Goal: Task Accomplishment & Management: Manage account settings

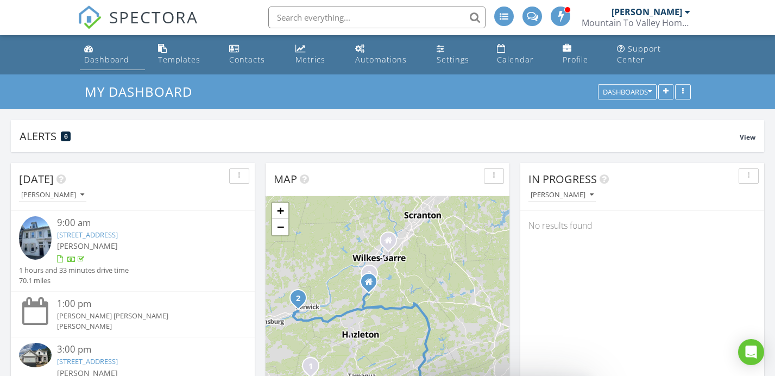
click at [91, 56] on link "Dashboard" at bounding box center [112, 54] width 65 height 31
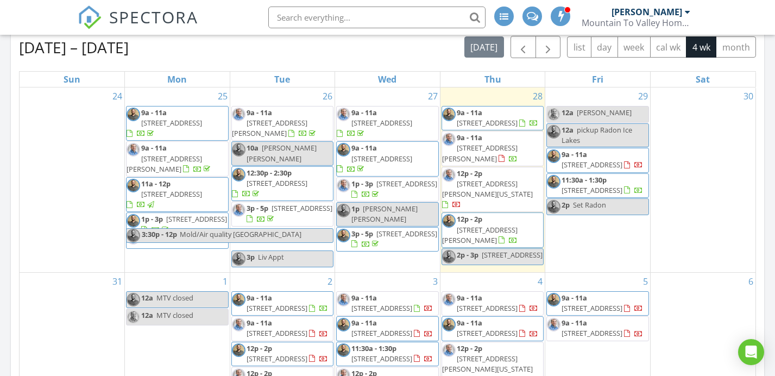
scroll to position [470, 0]
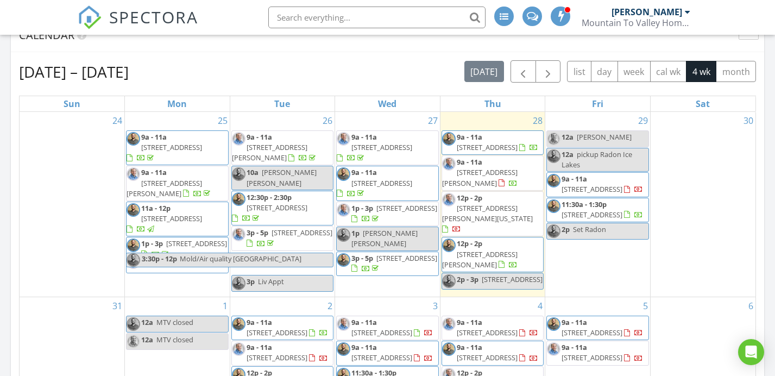
click at [509, 142] on span "[STREET_ADDRESS]" at bounding box center [487, 147] width 61 height 10
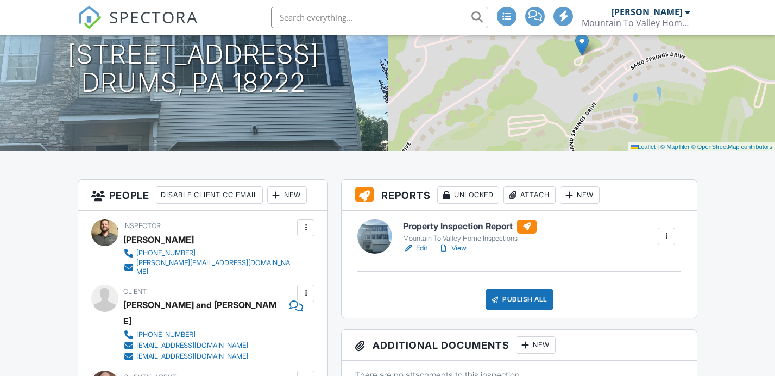
scroll to position [84, 0]
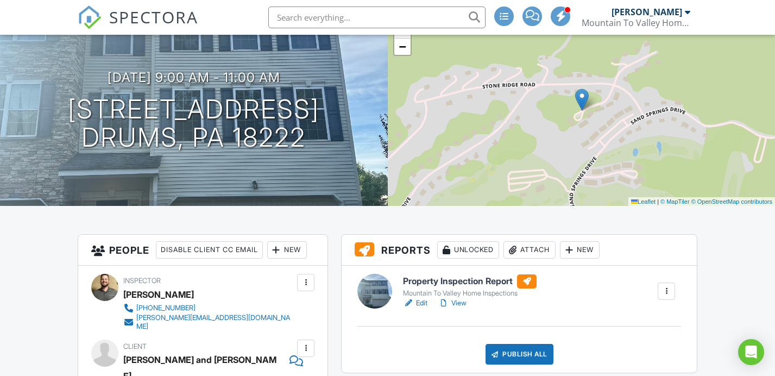
click at [427, 309] on link "Edit" at bounding box center [415, 303] width 24 height 11
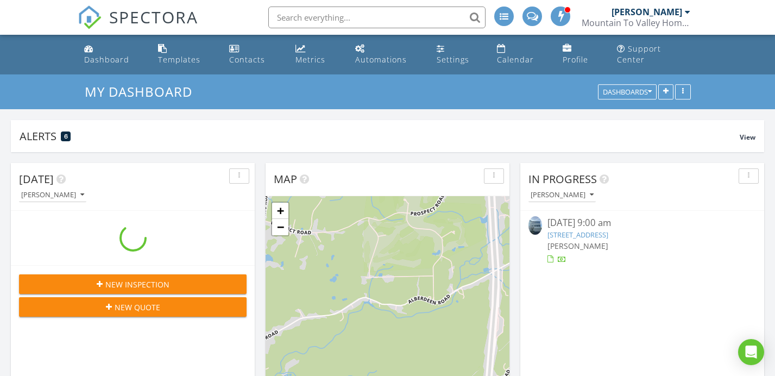
scroll to position [234, 244]
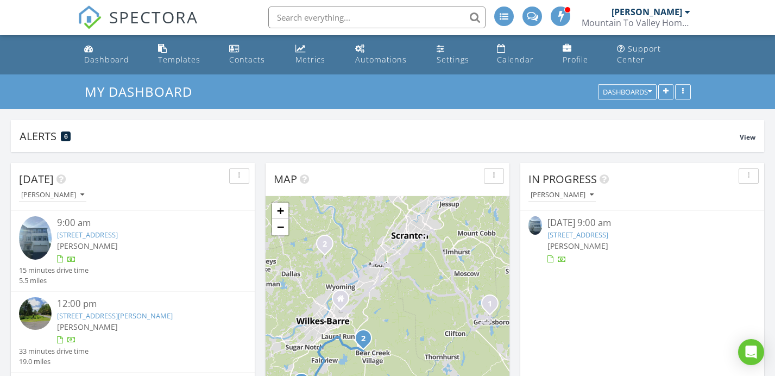
click at [594, 216] on div "08/28/25 9:00 am" at bounding box center [643, 223] width 190 height 14
click at [593, 216] on div "08/28/25 9:00 am" at bounding box center [643, 223] width 190 height 14
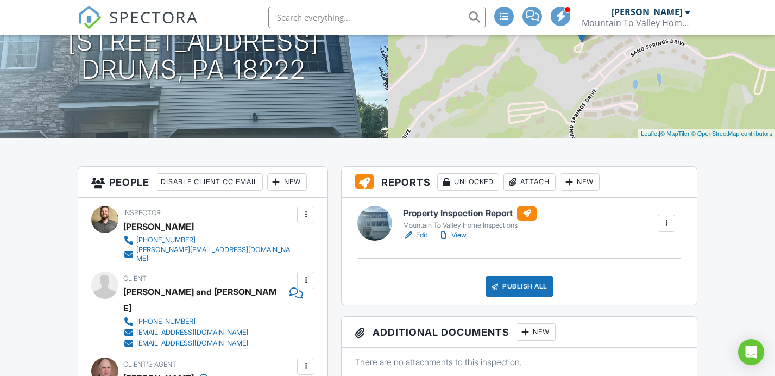
scroll to position [266, 0]
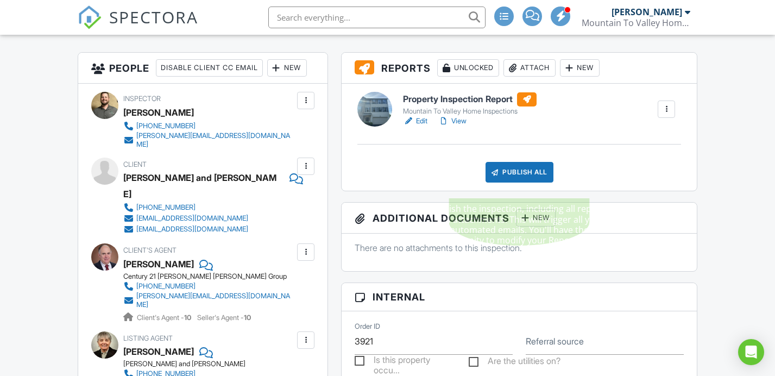
click at [544, 180] on div "Publish All" at bounding box center [520, 172] width 68 height 21
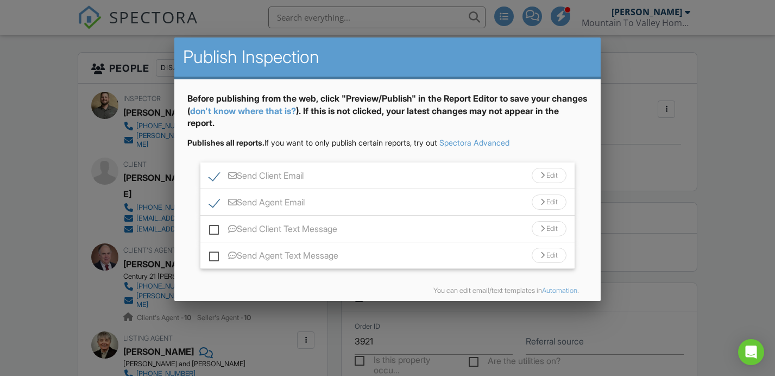
scroll to position [46, 0]
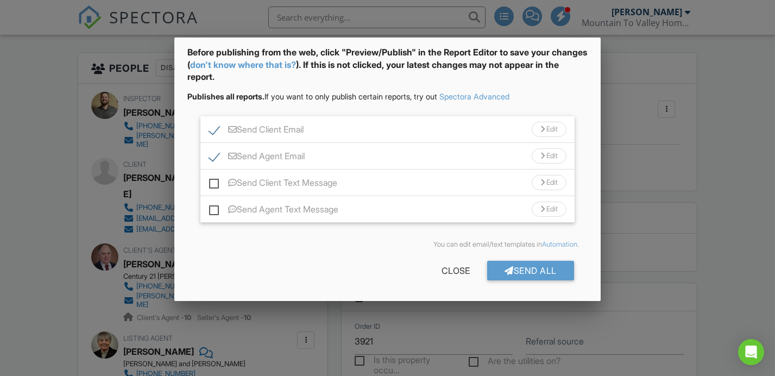
click at [528, 294] on div "Before publishing from the web, click "Preview/Publish" in the Report Editor to…" at bounding box center [387, 166] width 426 height 267
click at [526, 272] on div "Send All" at bounding box center [530, 271] width 87 height 20
